Goal: Transaction & Acquisition: Book appointment/travel/reservation

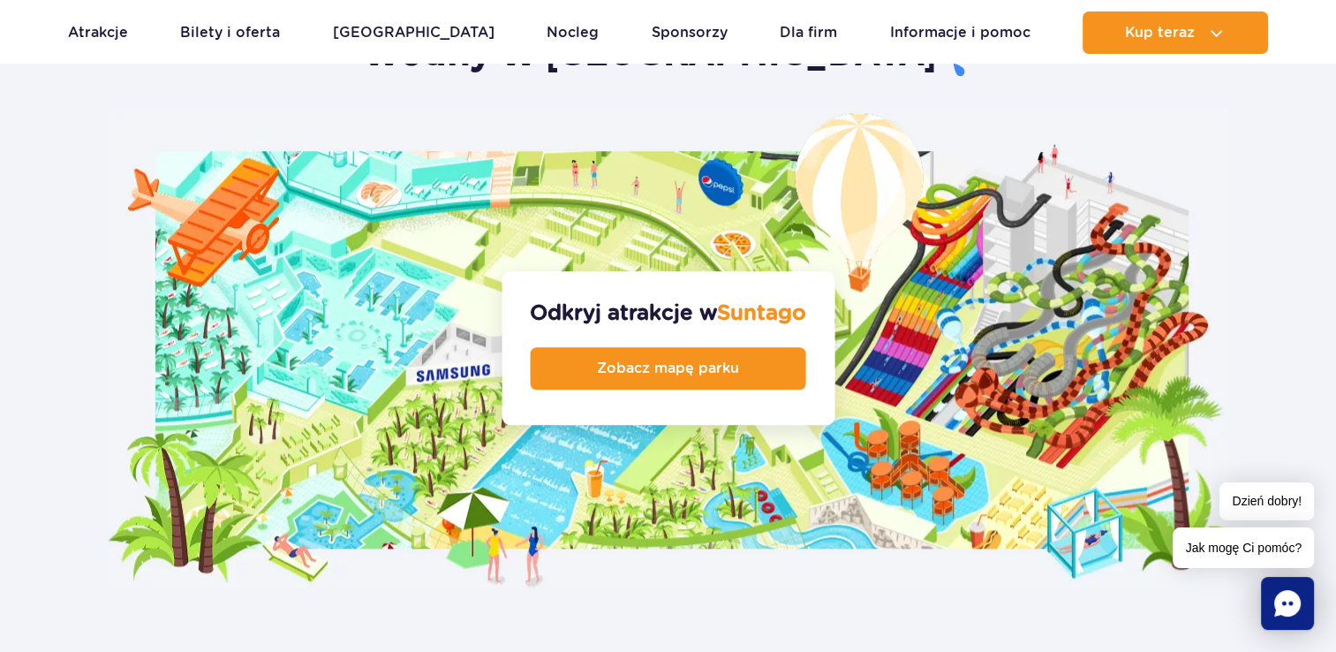
scroll to position [1855, 0]
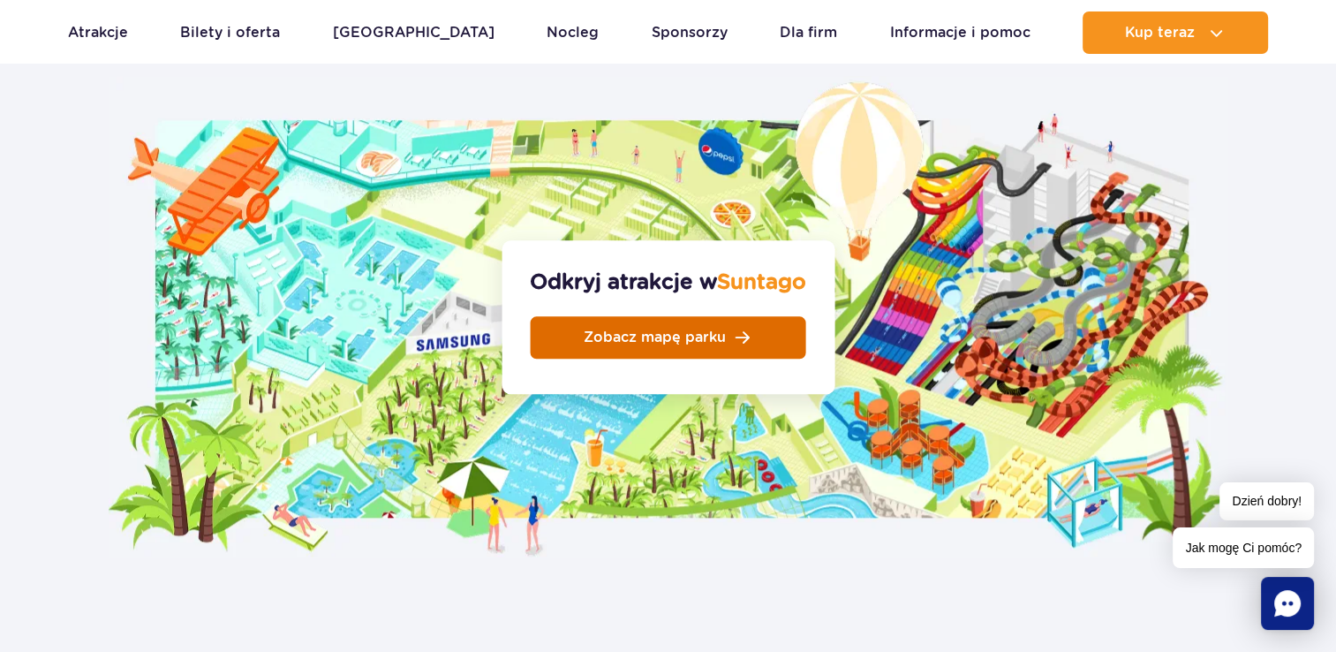
click at [676, 316] on link "Zobacz mapę parku" at bounding box center [669, 337] width 276 height 42
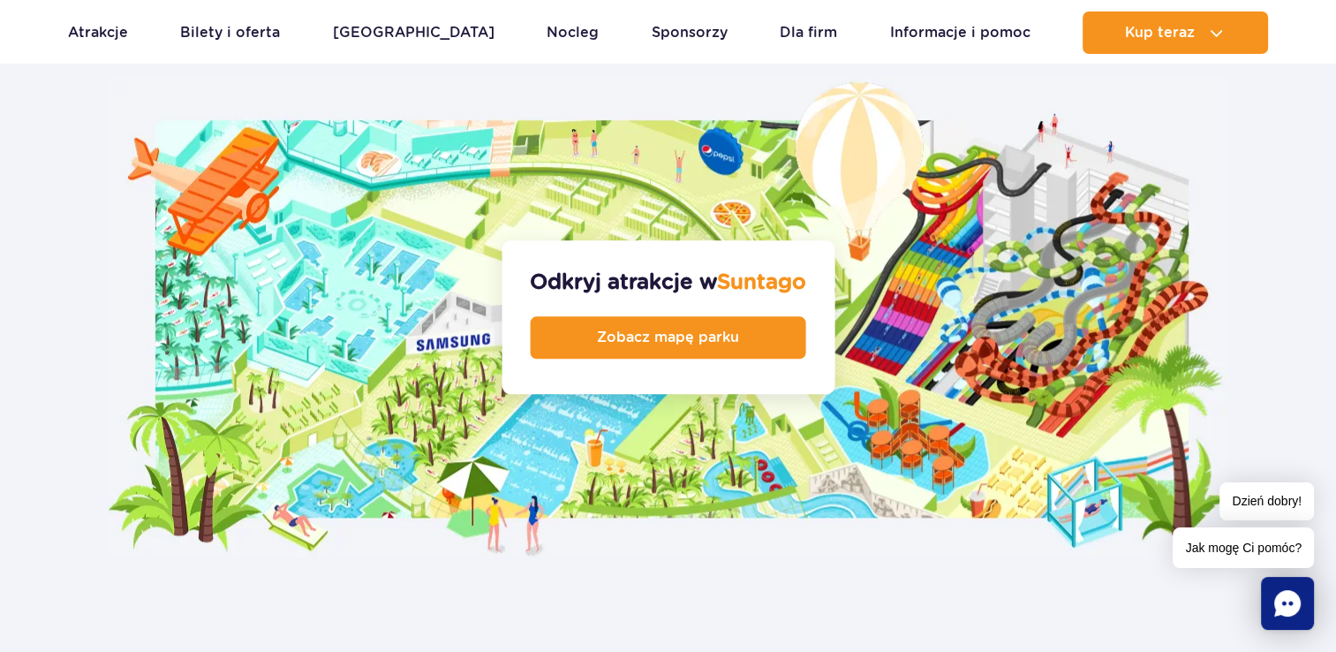
click at [1306, 322] on article "Odkryj największy zadaszony park wodny w [GEOGRAPHIC_DATA] Odkryj atrakcje w [G…" at bounding box center [668, 204] width 1336 height 708
click at [628, 591] on div "Odkryj świat naszych wodnych atrakcji" at bounding box center [668, 648] width 1061 height 180
